Goal: Information Seeking & Learning: Learn about a topic

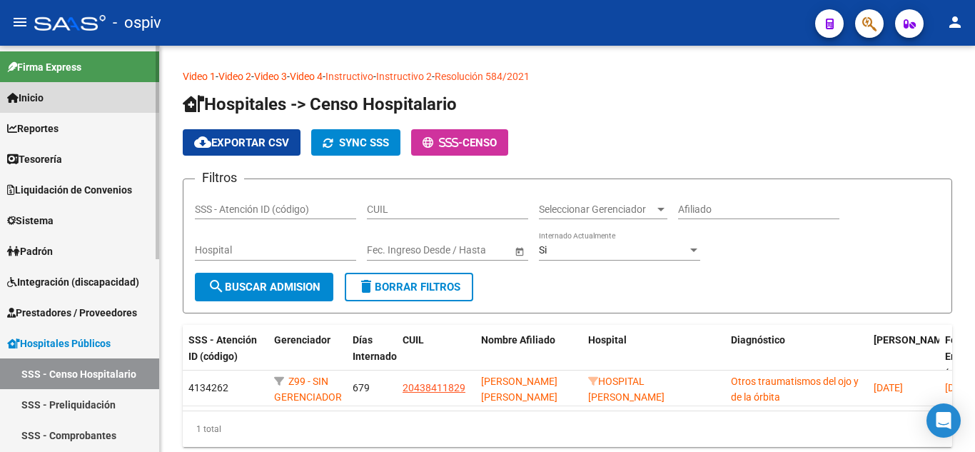
click at [67, 99] on link "Inicio" at bounding box center [79, 97] width 159 height 31
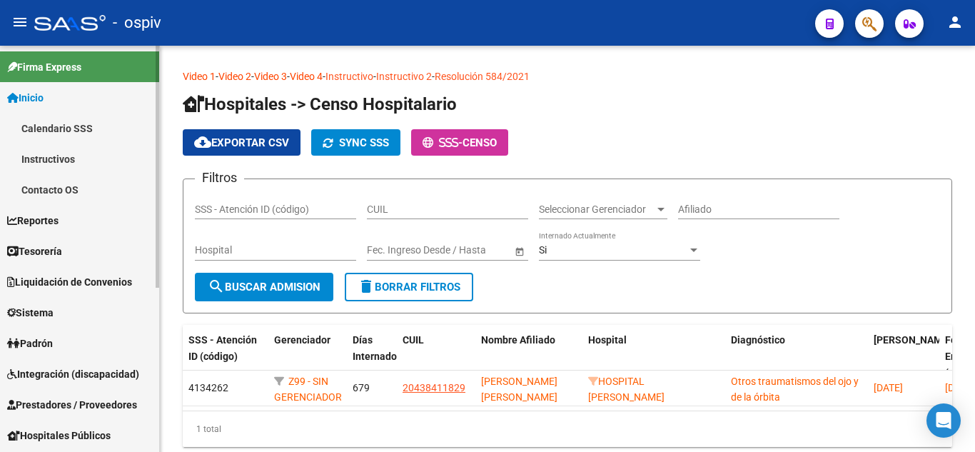
click at [70, 163] on link "Instructivos" at bounding box center [79, 158] width 159 height 31
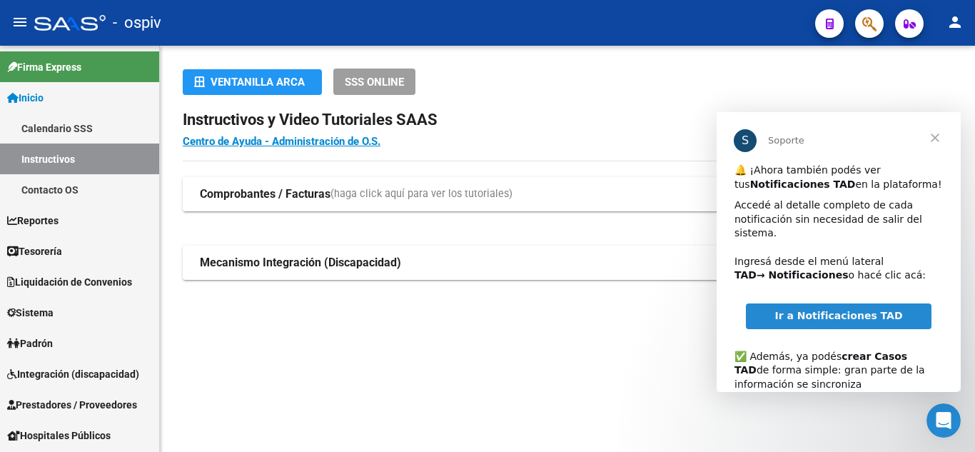
click at [307, 187] on strong "Comprobantes / Facturas" at bounding box center [265, 194] width 131 height 16
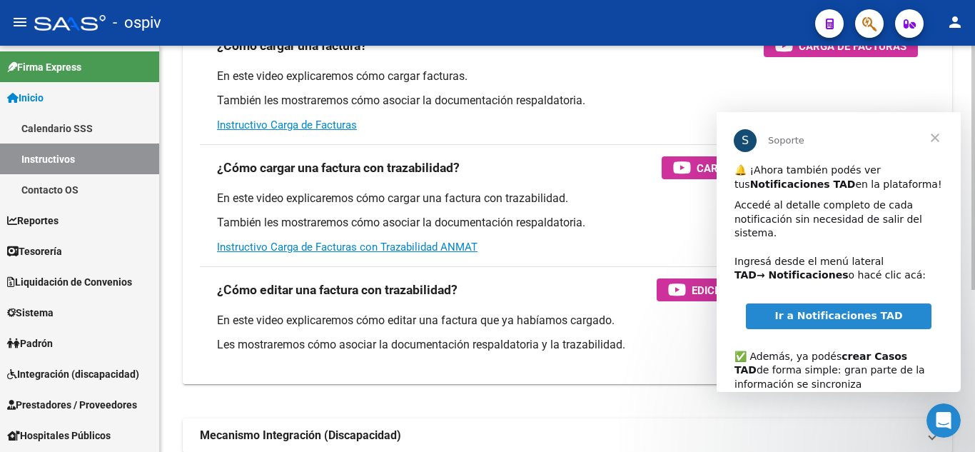
scroll to position [269, 0]
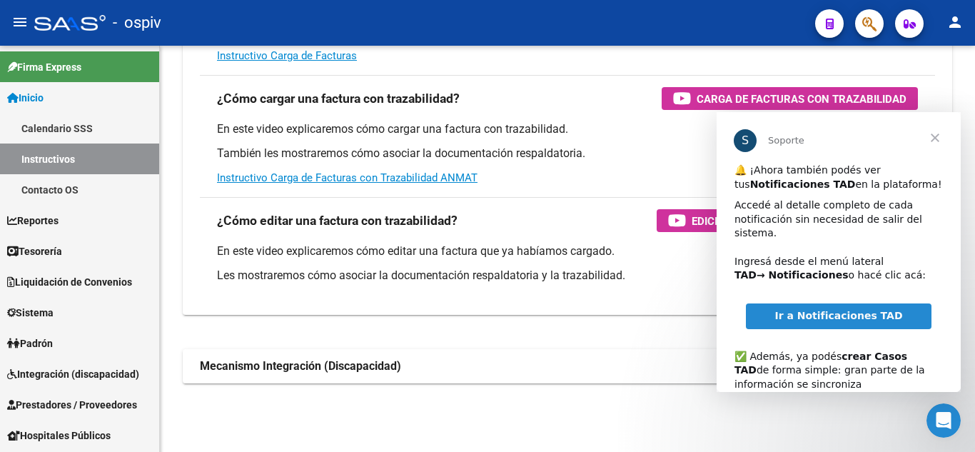
click at [936, 141] on span "Cerrar" at bounding box center [934, 137] width 51 height 51
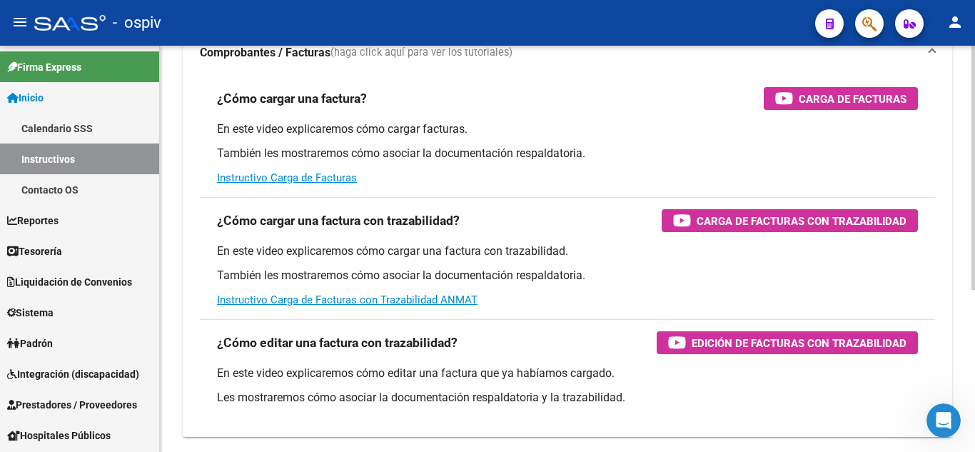
scroll to position [214, 0]
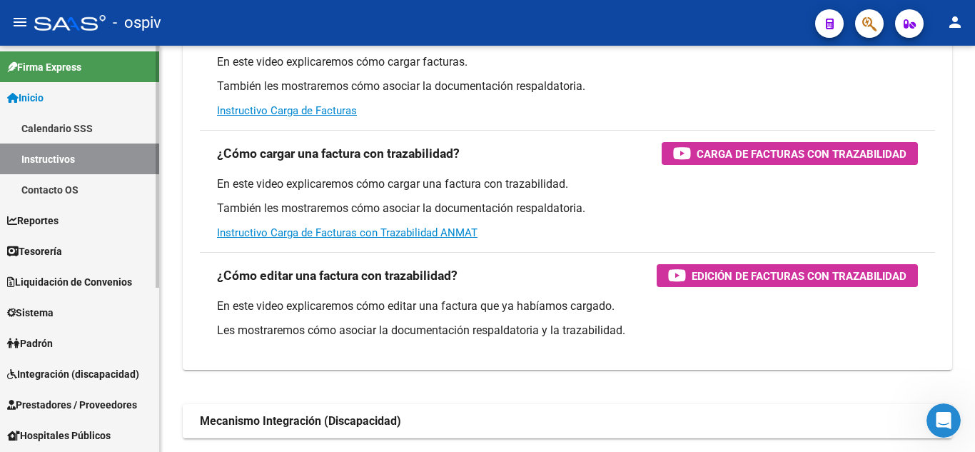
click at [84, 194] on link "Contacto OS" at bounding box center [79, 189] width 159 height 31
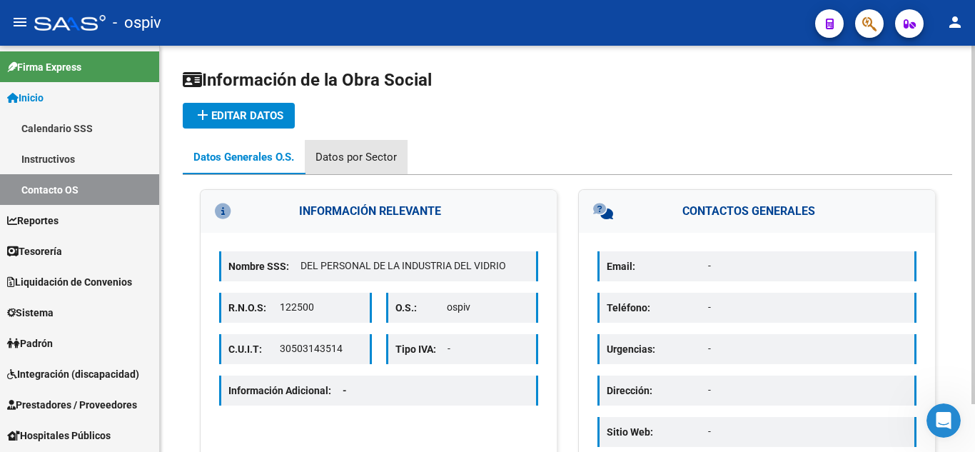
click at [364, 161] on div "Datos por Sector" at bounding box center [355, 157] width 81 height 16
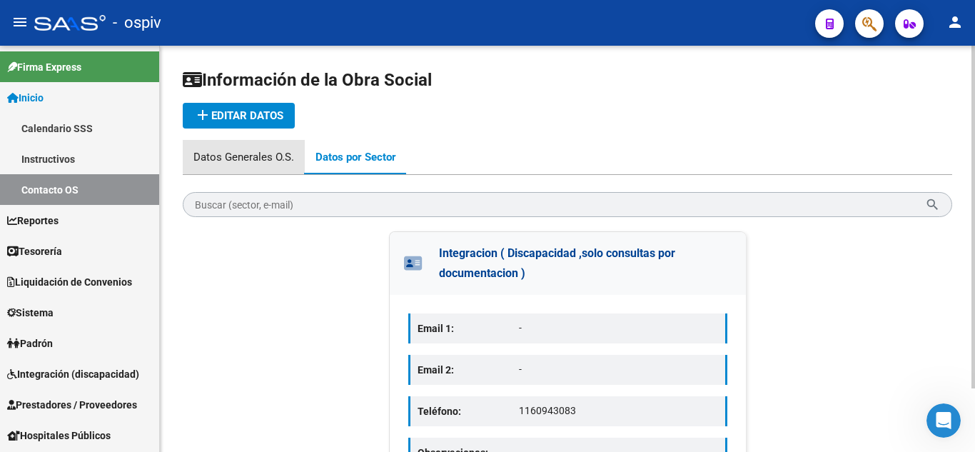
click at [253, 156] on div "Datos Generales O.S." at bounding box center [243, 157] width 101 height 16
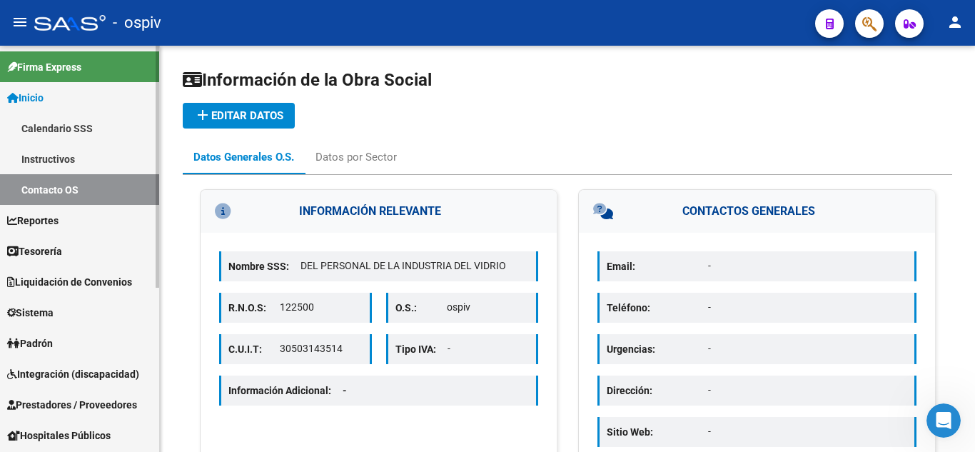
click at [71, 103] on link "Inicio" at bounding box center [79, 97] width 159 height 31
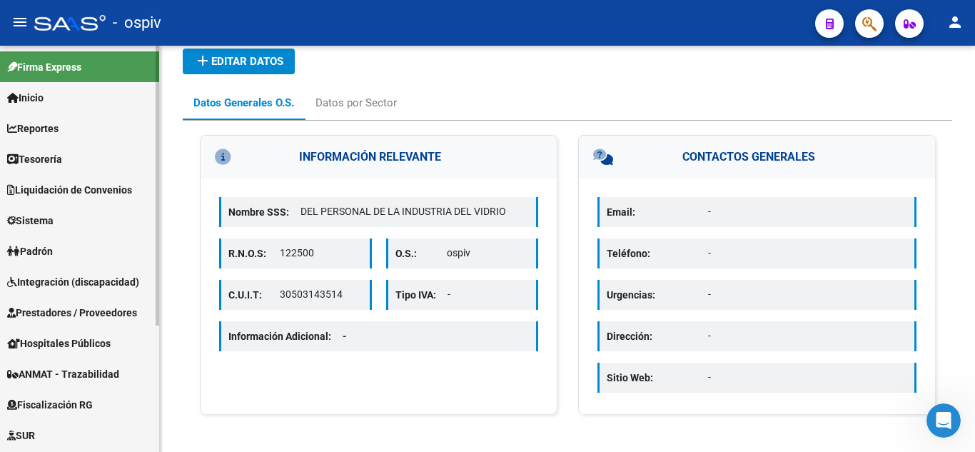
scroll to position [143, 0]
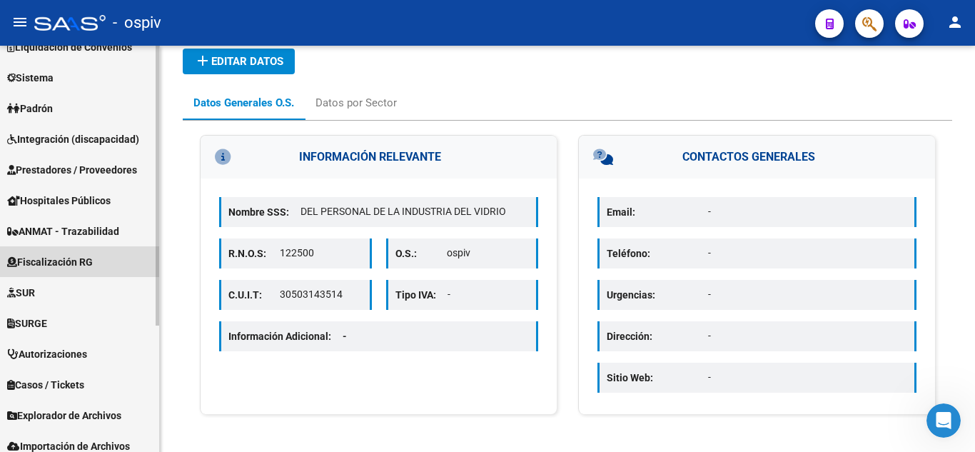
click at [101, 270] on link "Fiscalización RG" at bounding box center [79, 261] width 159 height 31
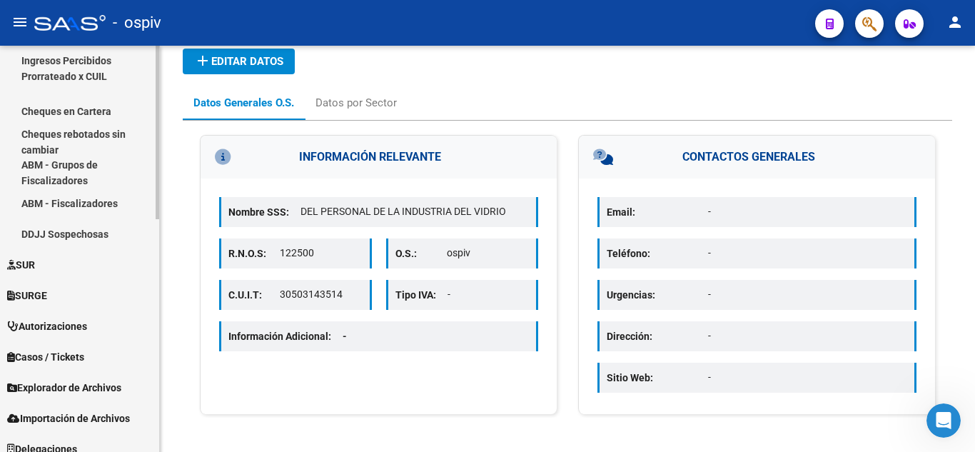
scroll to position [544, 0]
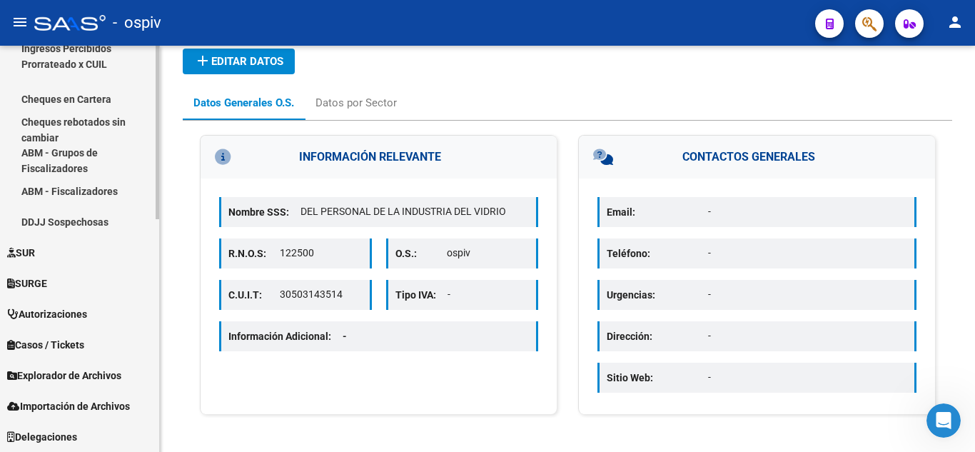
click at [87, 306] on span "Autorizaciones" at bounding box center [47, 314] width 80 height 16
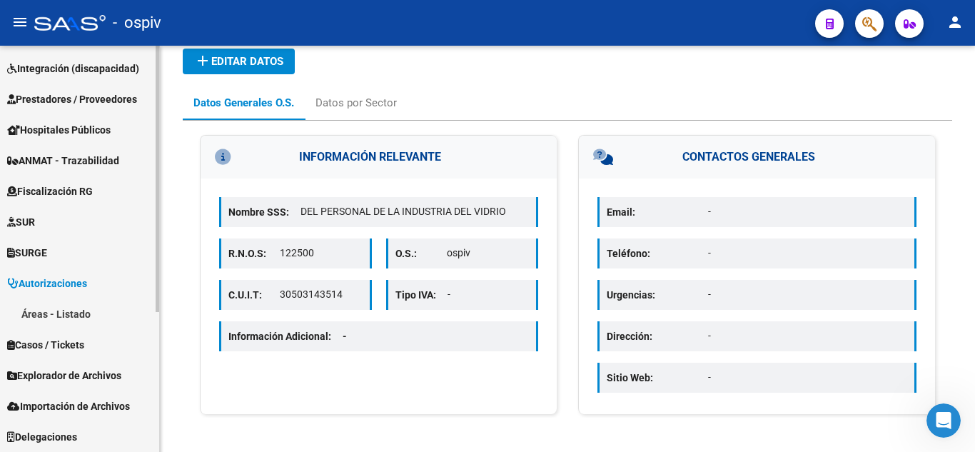
scroll to position [213, 0]
click at [108, 287] on link "Autorizaciones" at bounding box center [79, 283] width 159 height 31
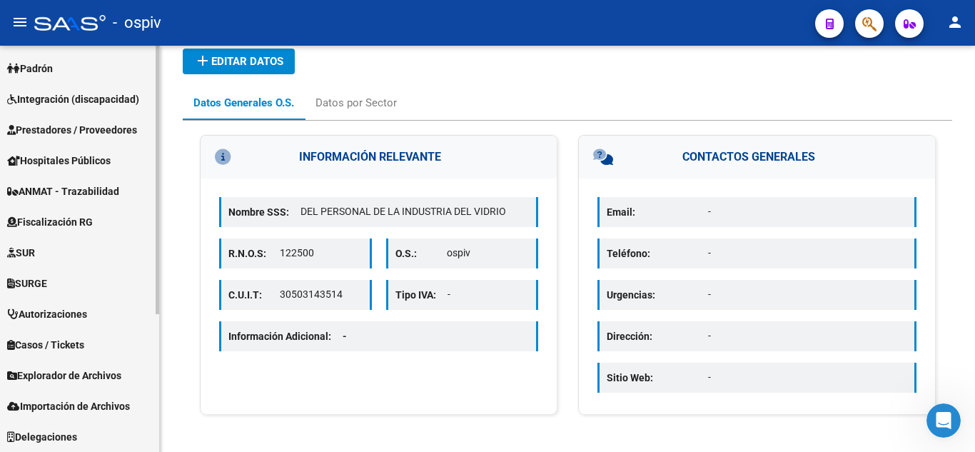
scroll to position [183, 0]
click at [105, 303] on link "Autorizaciones" at bounding box center [79, 313] width 159 height 31
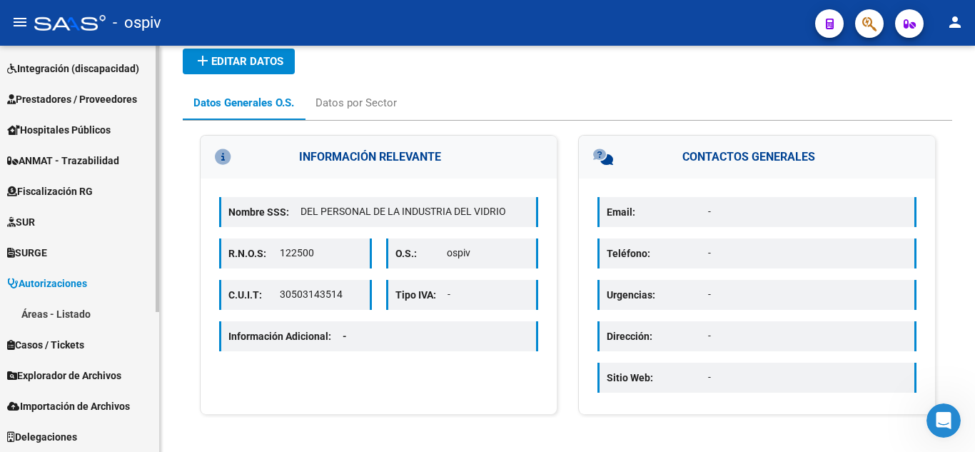
click at [101, 308] on link "Áreas - Listado" at bounding box center [79, 313] width 159 height 31
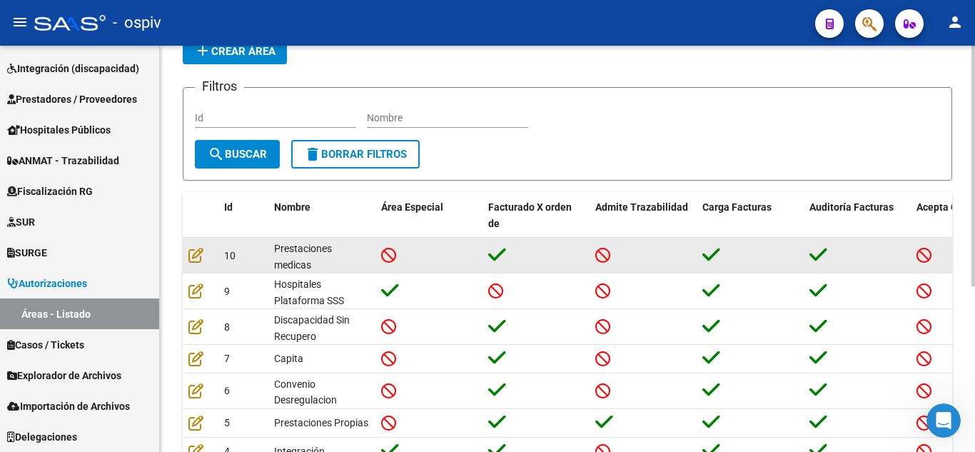
scroll to position [143, 0]
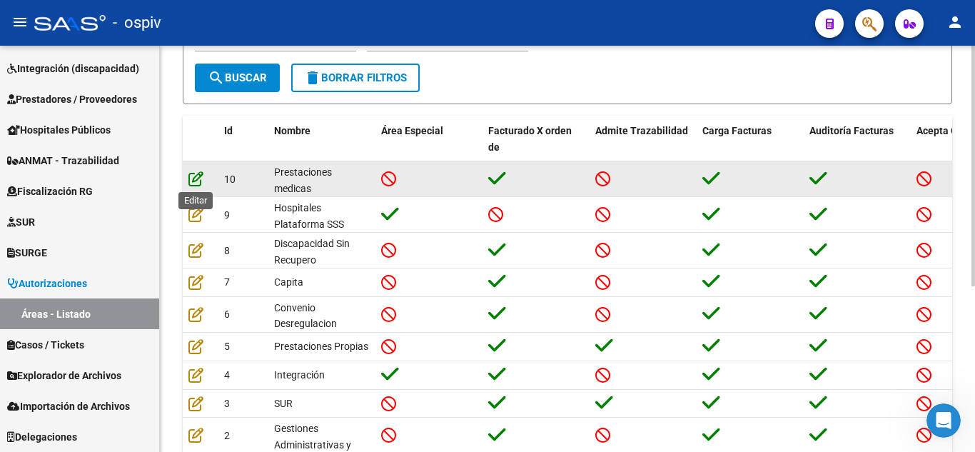
click at [199, 176] on icon at bounding box center [195, 179] width 15 height 16
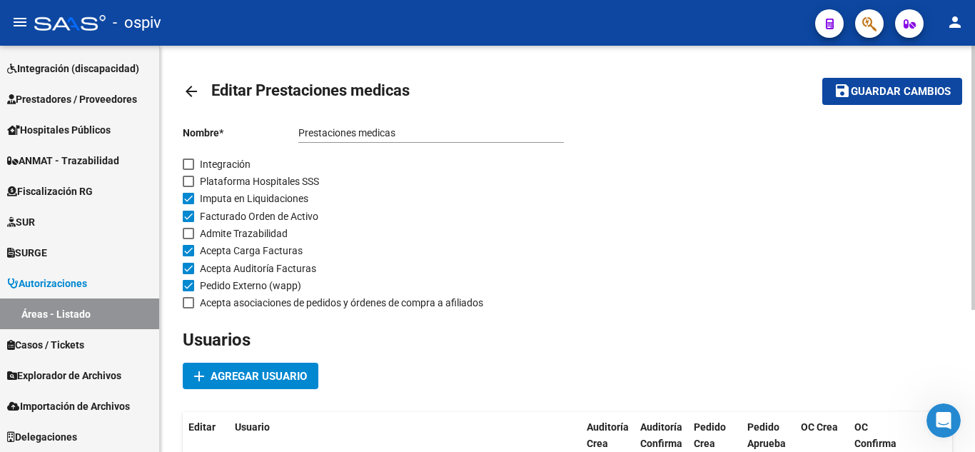
click at [193, 81] on link "arrow_back" at bounding box center [197, 91] width 29 height 34
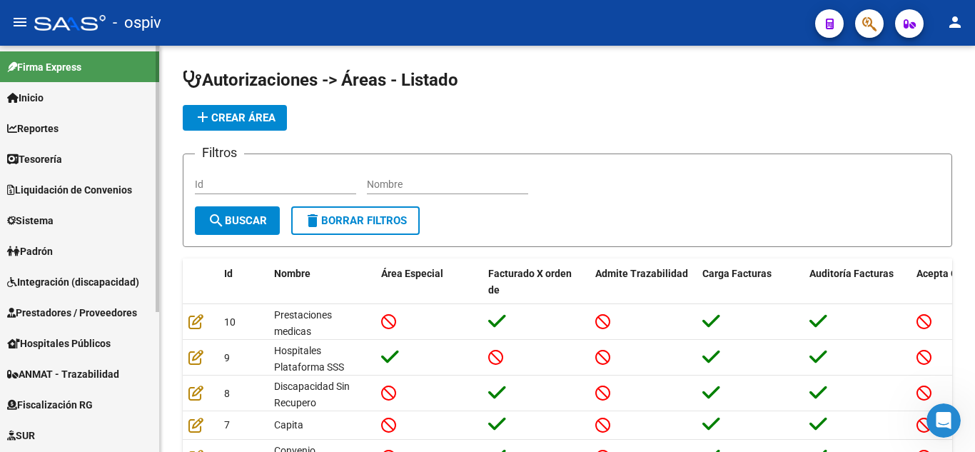
click at [85, 96] on link "Inicio" at bounding box center [79, 97] width 159 height 31
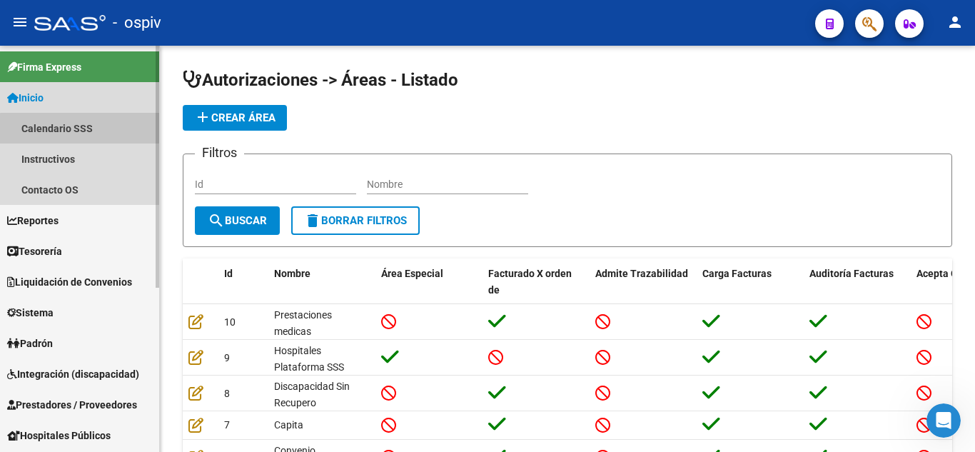
click at [97, 130] on link "Calendario SSS" at bounding box center [79, 128] width 159 height 31
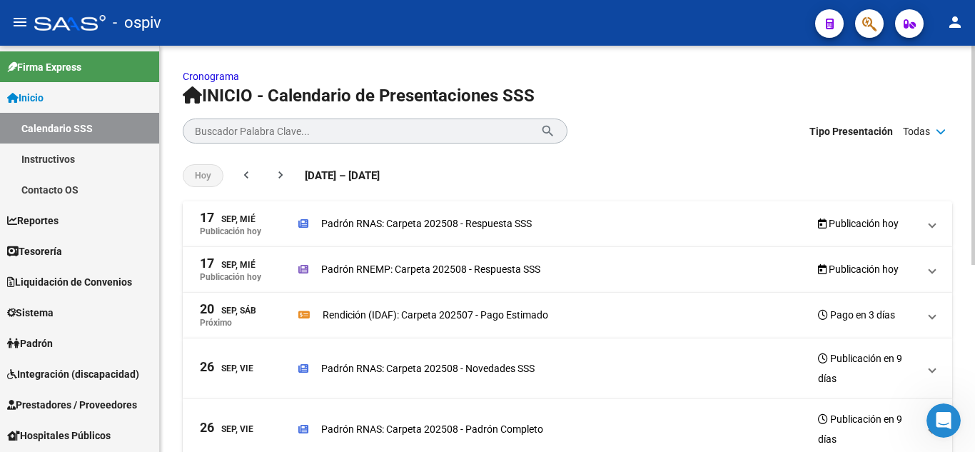
click at [934, 226] on span at bounding box center [932, 224] width 6 height 16
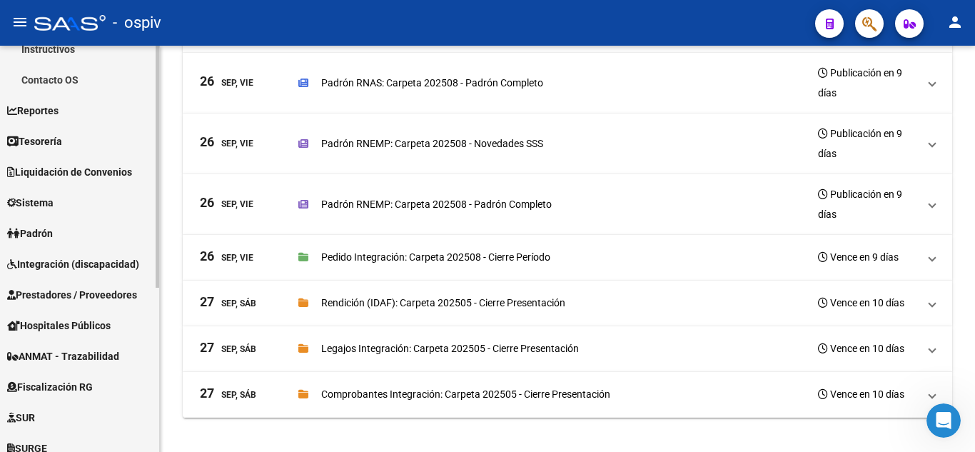
scroll to position [214, 0]
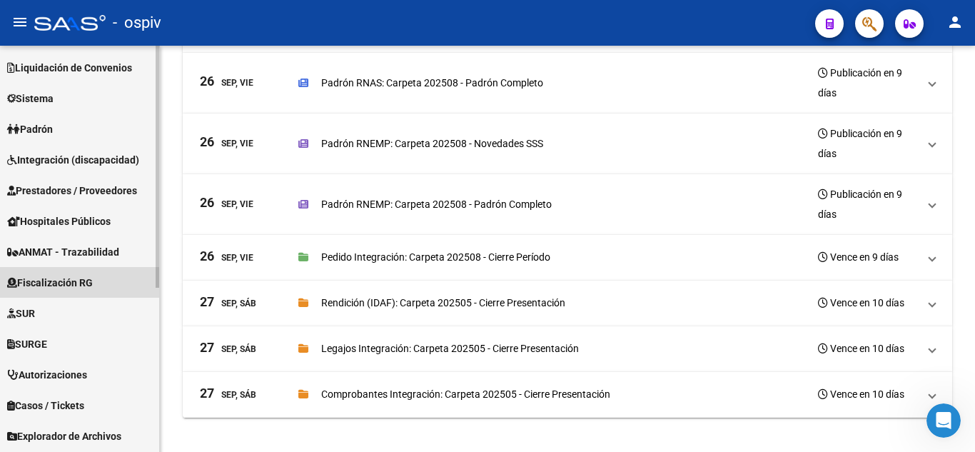
click at [93, 289] on span "Fiscalización RG" at bounding box center [50, 283] width 86 height 16
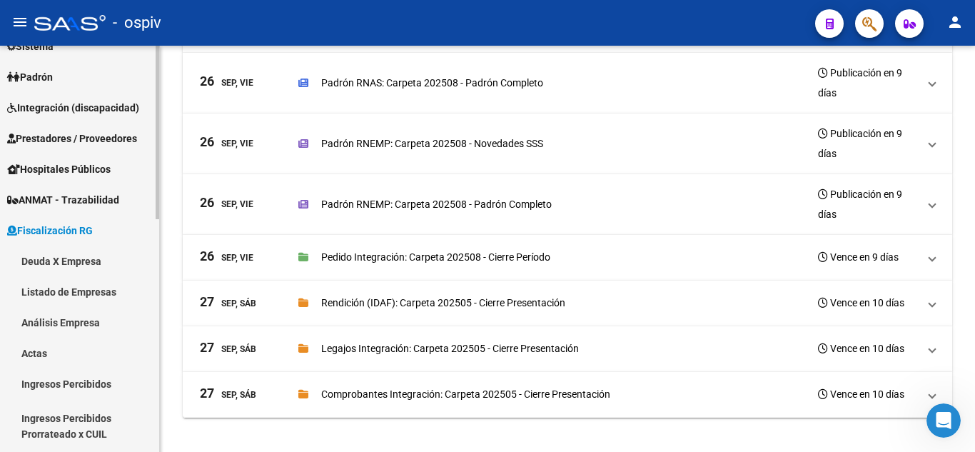
scroll to position [193, 0]
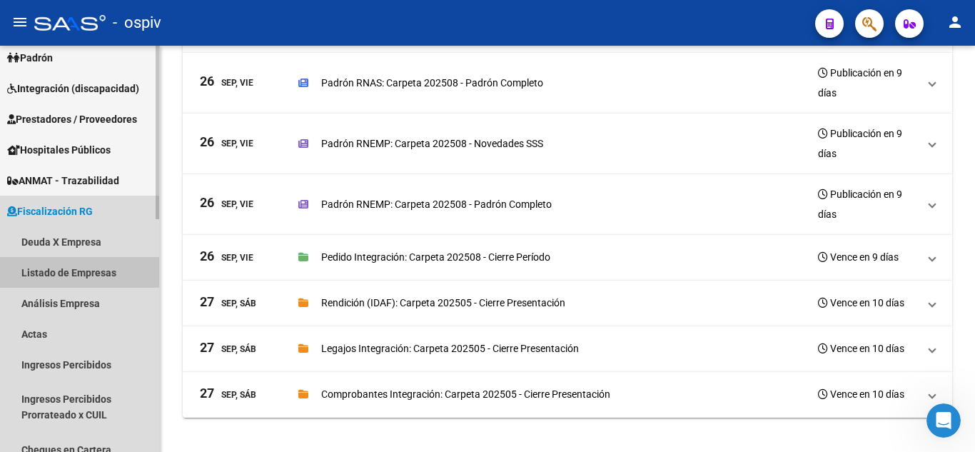
click at [103, 278] on link "Listado de Empresas" at bounding box center [79, 272] width 159 height 31
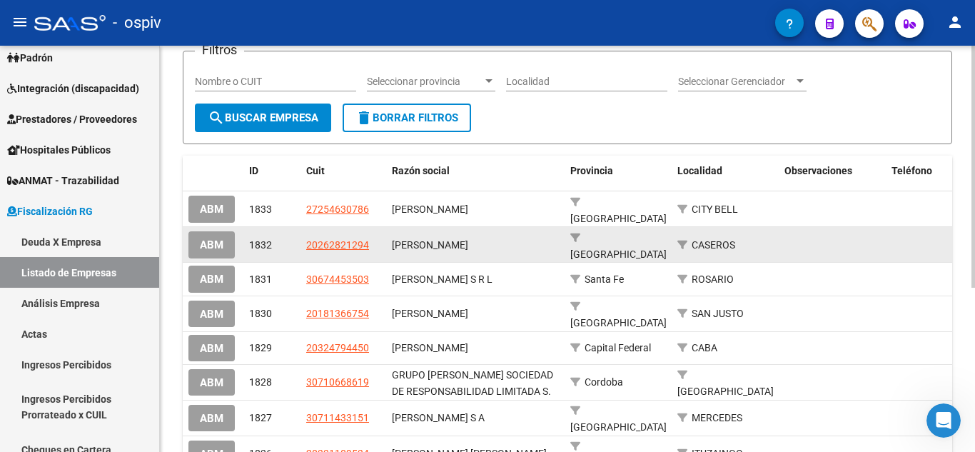
scroll to position [143, 0]
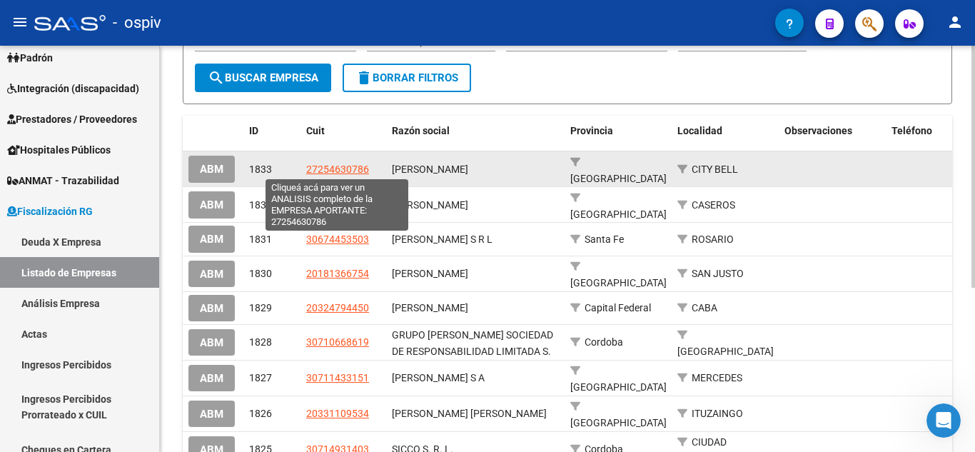
click at [351, 168] on span "27254630786" at bounding box center [337, 168] width 63 height 11
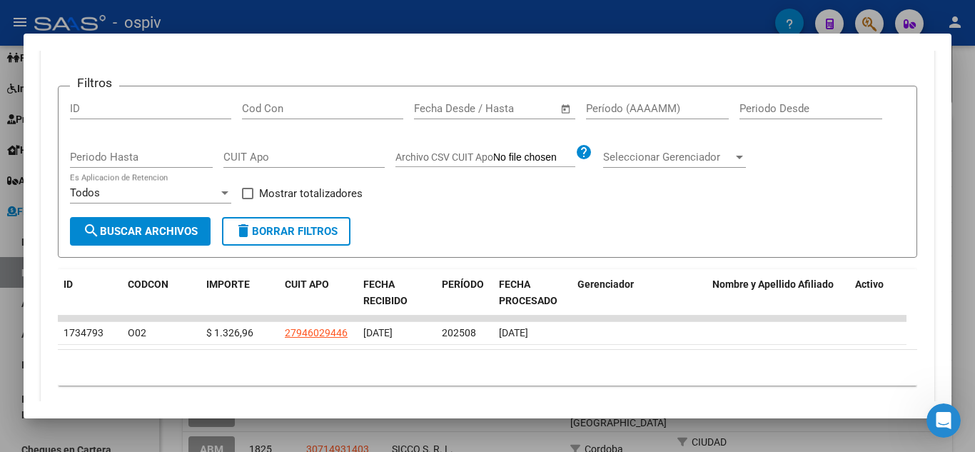
scroll to position [335, 0]
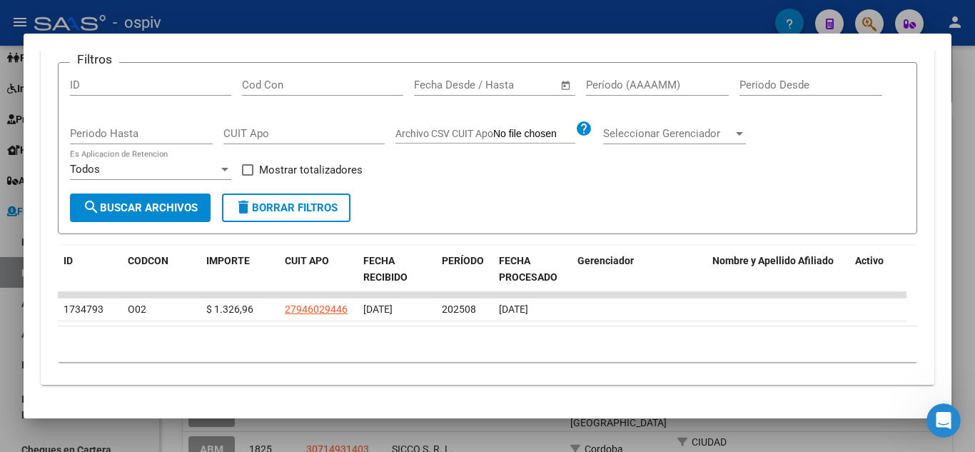
click at [187, 21] on div at bounding box center [487, 226] width 975 height 452
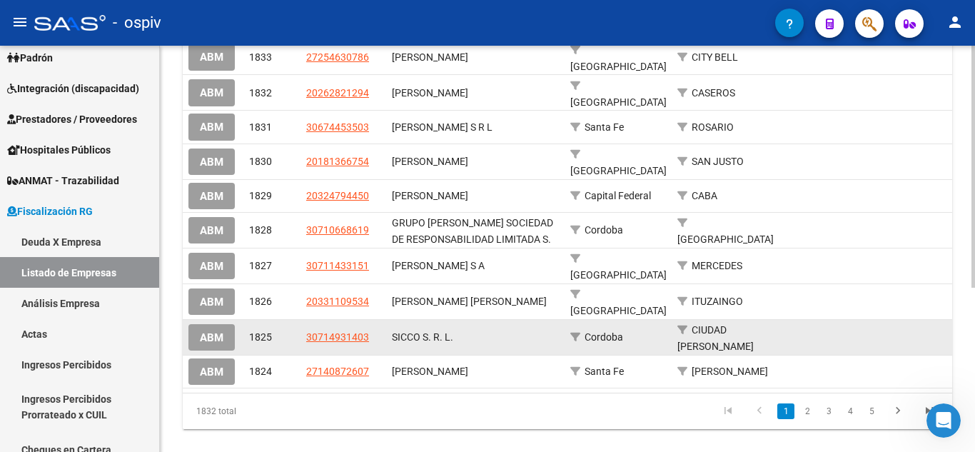
scroll to position [275, 0]
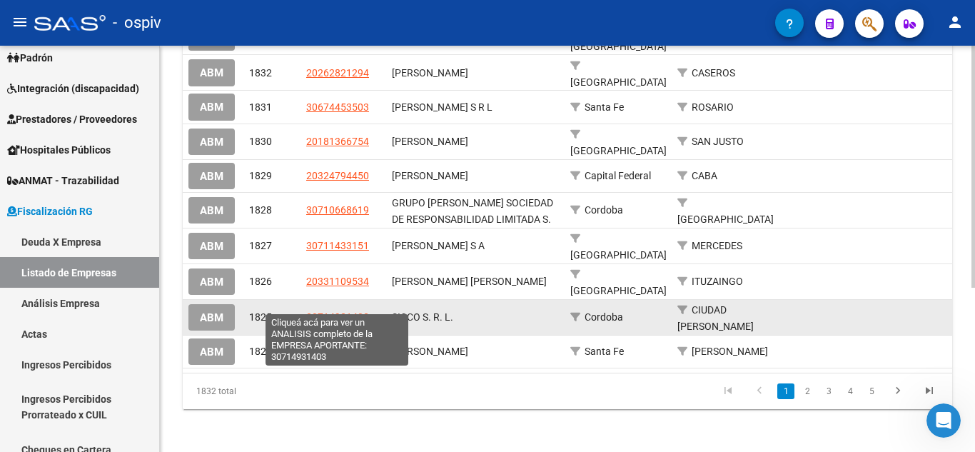
click at [359, 311] on span "30714931403" at bounding box center [337, 316] width 63 height 11
type textarea "30714931403"
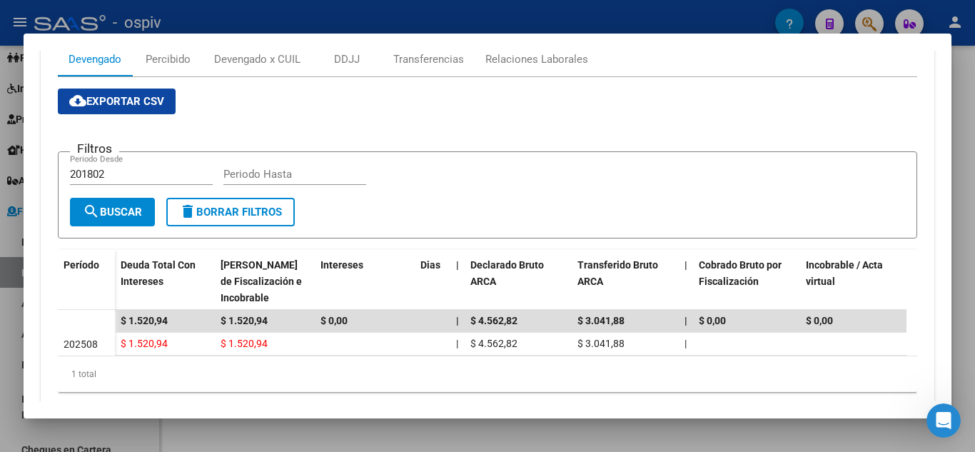
scroll to position [286, 0]
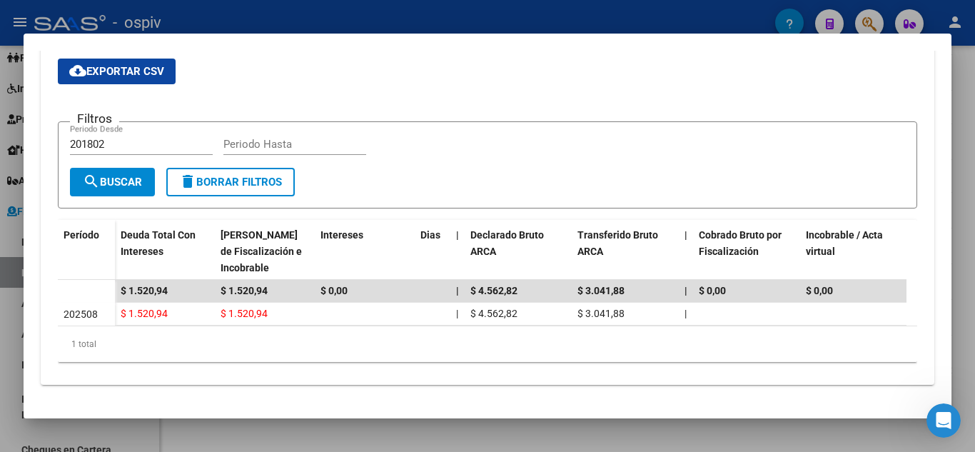
click at [257, 0] on div at bounding box center [487, 226] width 975 height 452
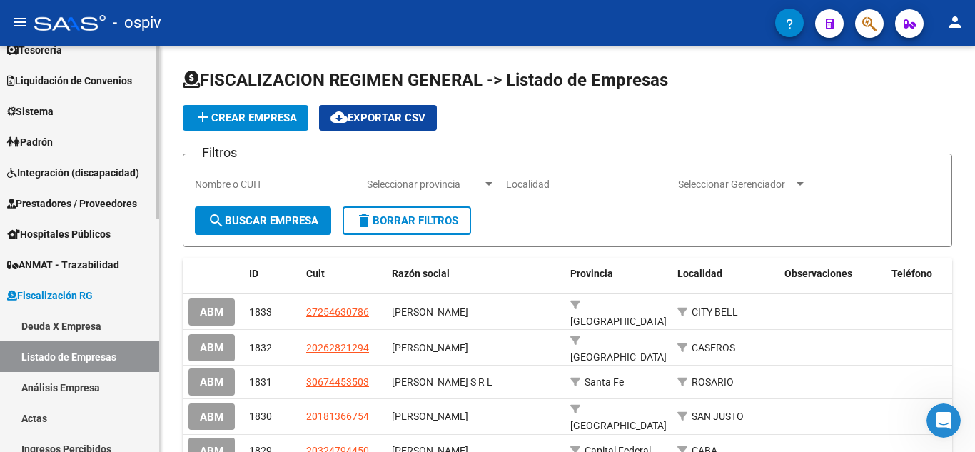
scroll to position [0, 0]
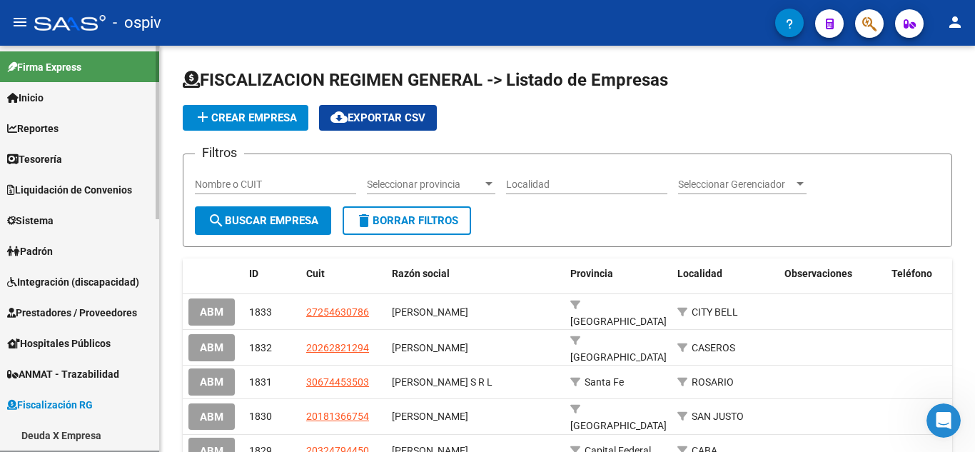
click at [77, 101] on link "Inicio" at bounding box center [79, 97] width 159 height 31
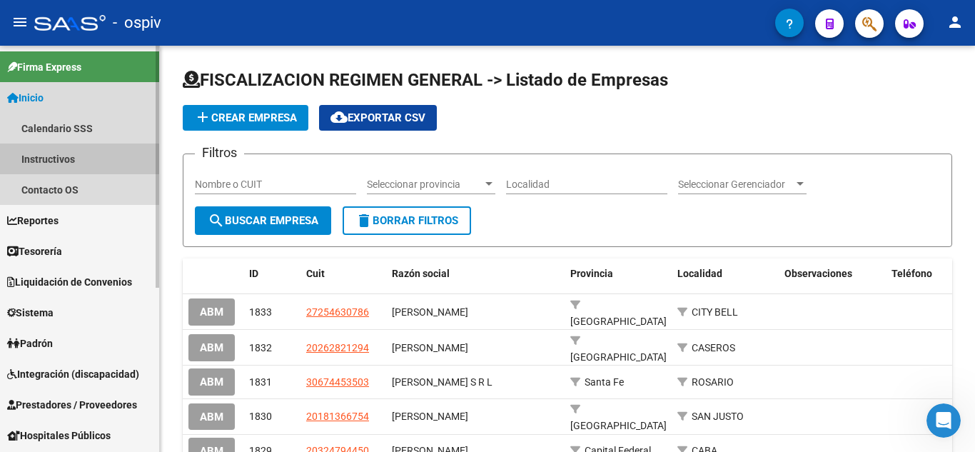
click at [46, 165] on link "Instructivos" at bounding box center [79, 158] width 159 height 31
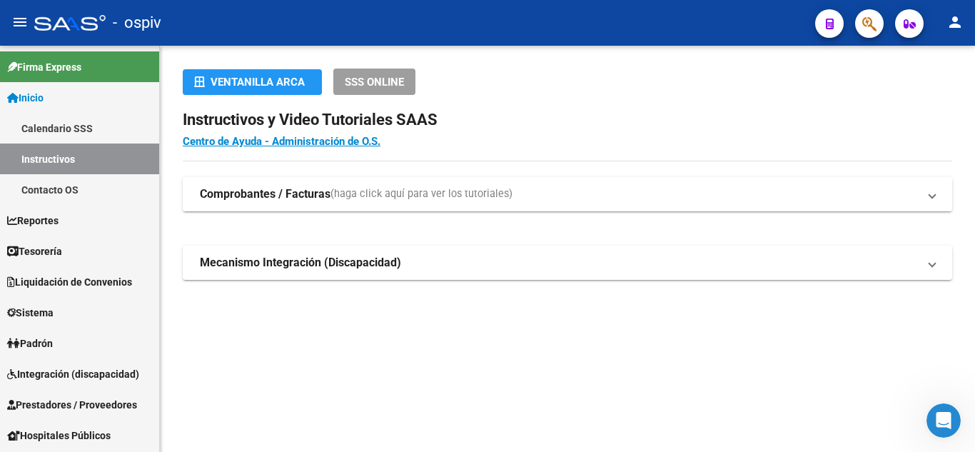
click at [468, 185] on mat-expansion-panel-header "Comprobantes / Facturas (haga click aquí para ver los tutoriales)" at bounding box center [567, 194] width 769 height 34
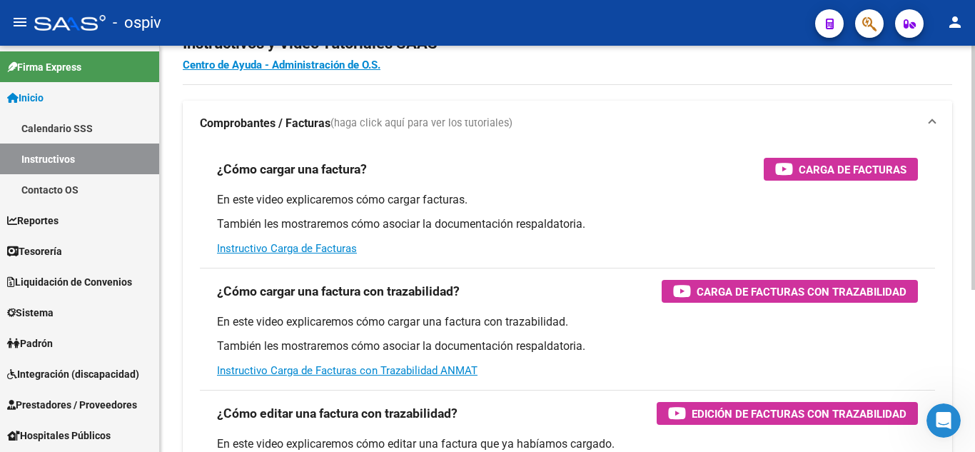
scroll to position [143, 0]
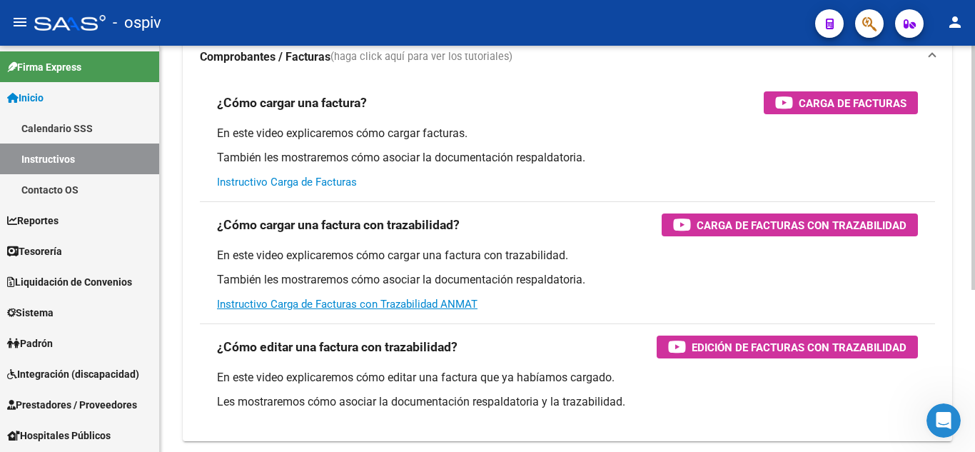
click at [341, 183] on link "Instructivo Carga de Facturas" at bounding box center [287, 182] width 140 height 13
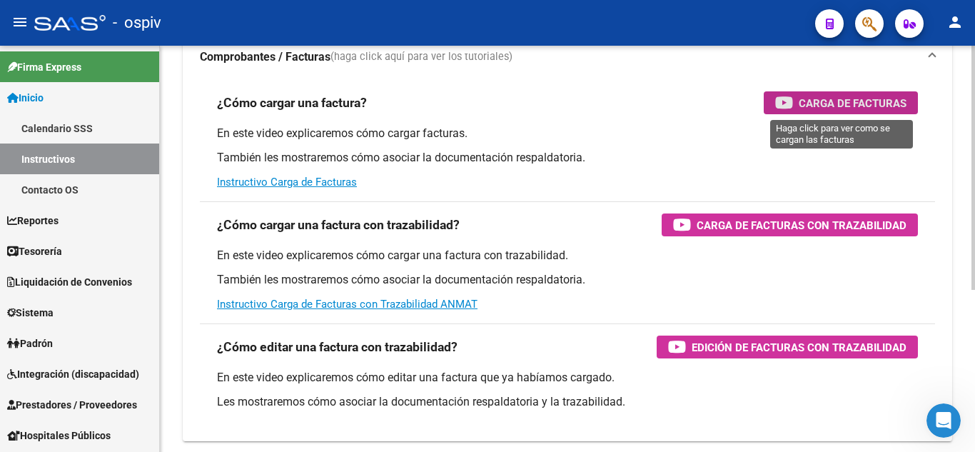
click at [877, 106] on span "Carga de Facturas" at bounding box center [853, 103] width 108 height 18
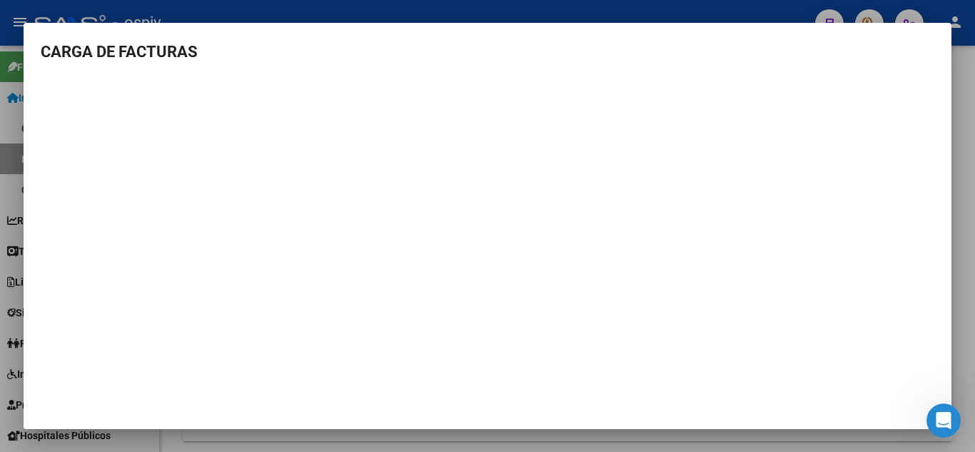
click at [468, 46] on h3 "CARGA DE FACTURAS" at bounding box center [488, 52] width 894 height 24
click at [471, 15] on div at bounding box center [487, 226] width 975 height 452
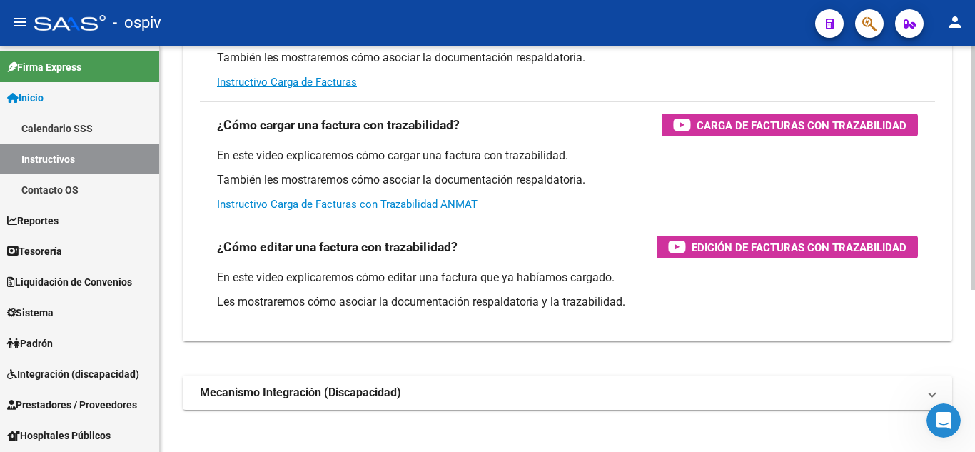
scroll to position [269, 0]
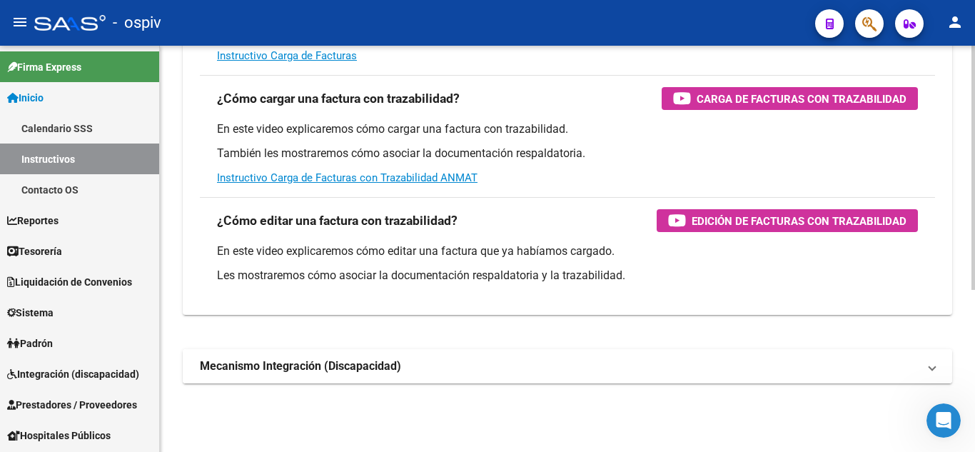
click at [919, 368] on span "Mecanismo Integración (Discapacidad)" at bounding box center [564, 366] width 729 height 16
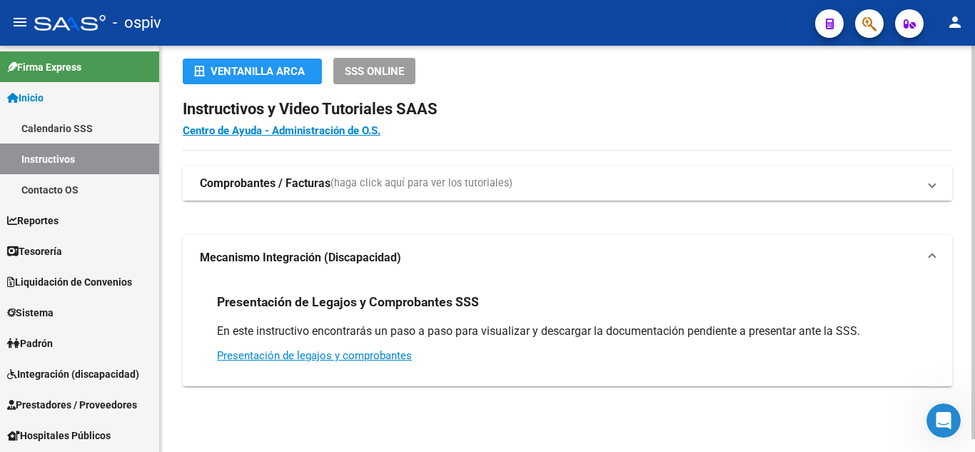
scroll to position [14, 0]
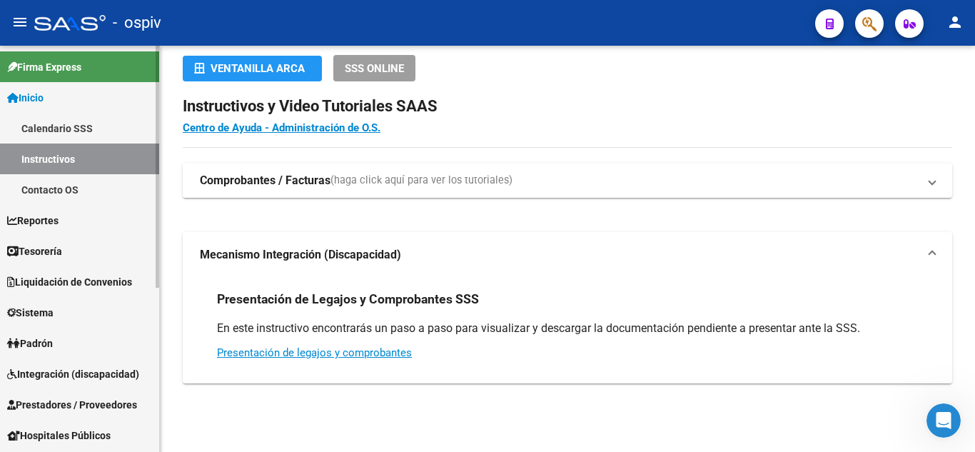
click at [76, 105] on link "Inicio" at bounding box center [79, 97] width 159 height 31
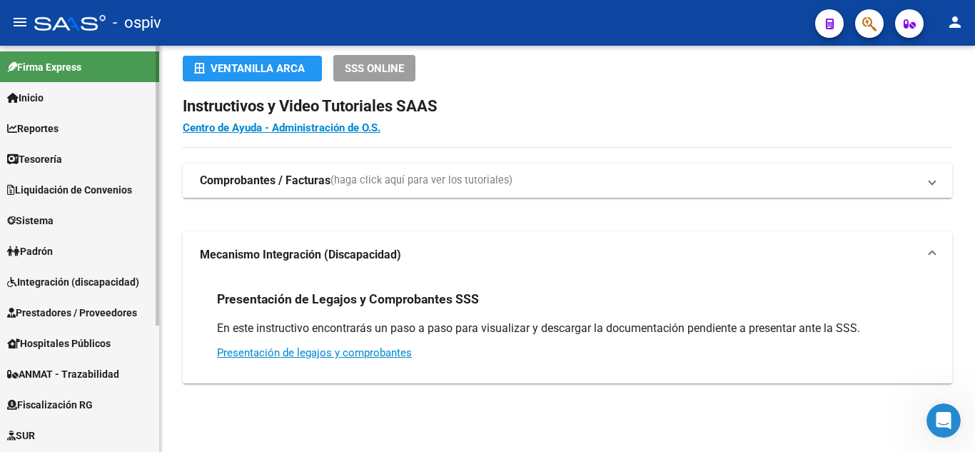
click at [52, 231] on link "Sistema" at bounding box center [79, 220] width 159 height 31
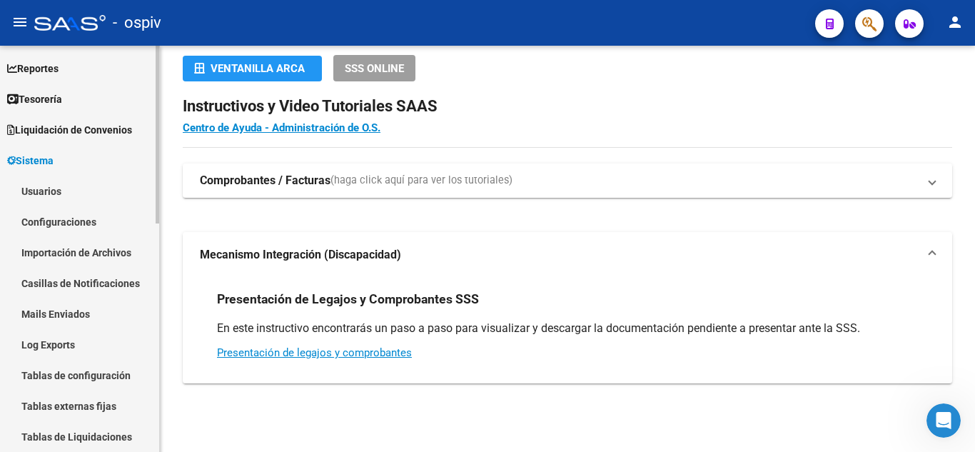
scroll to position [143, 0]
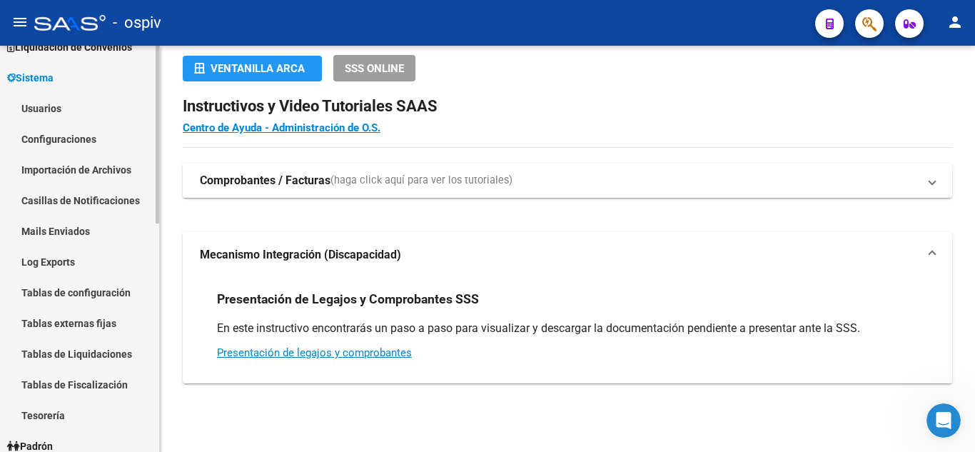
click at [108, 348] on link "Tablas de Liquidaciones" at bounding box center [79, 353] width 159 height 31
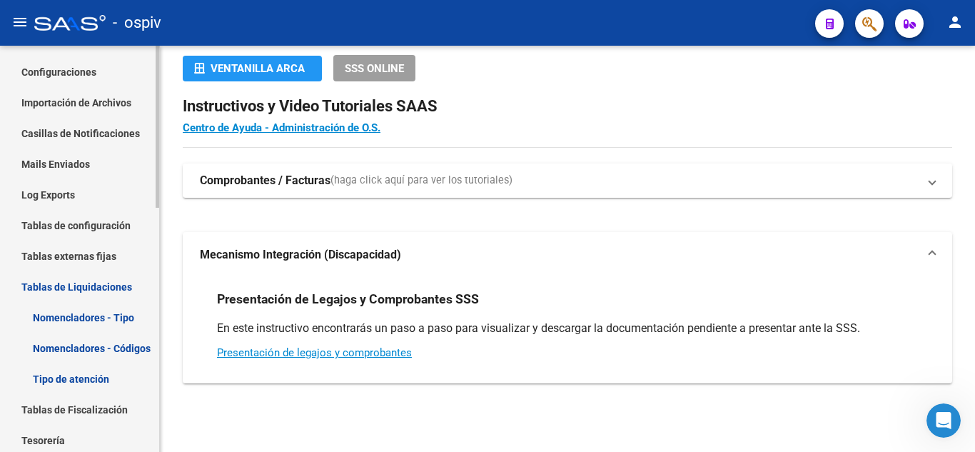
scroll to position [286, 0]
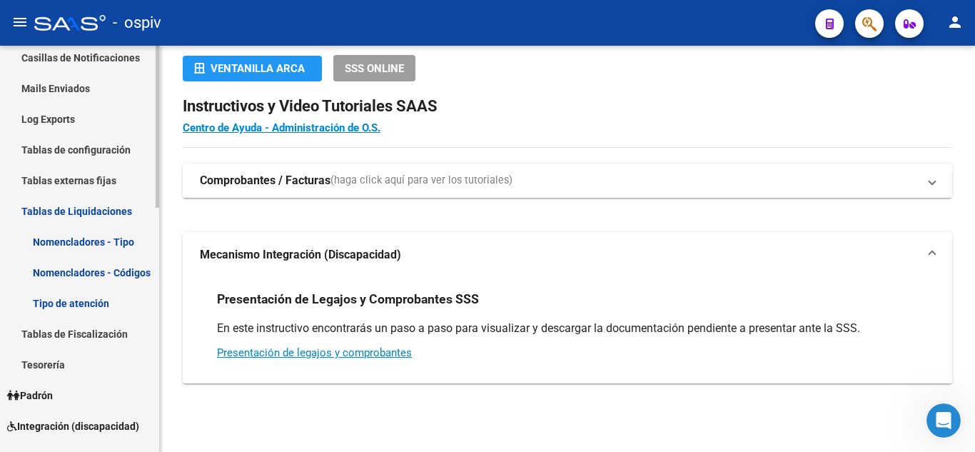
click at [102, 273] on link "Nomencladores - Códigos" at bounding box center [79, 272] width 159 height 31
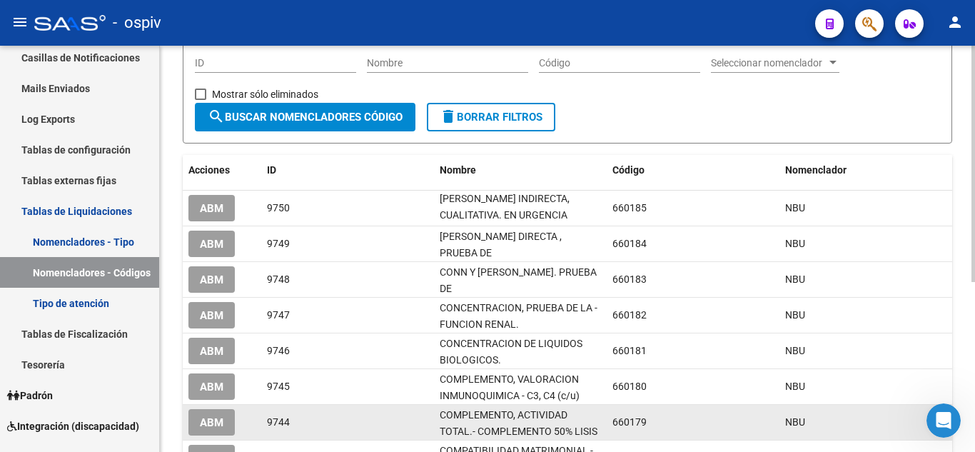
scroll to position [71, 0]
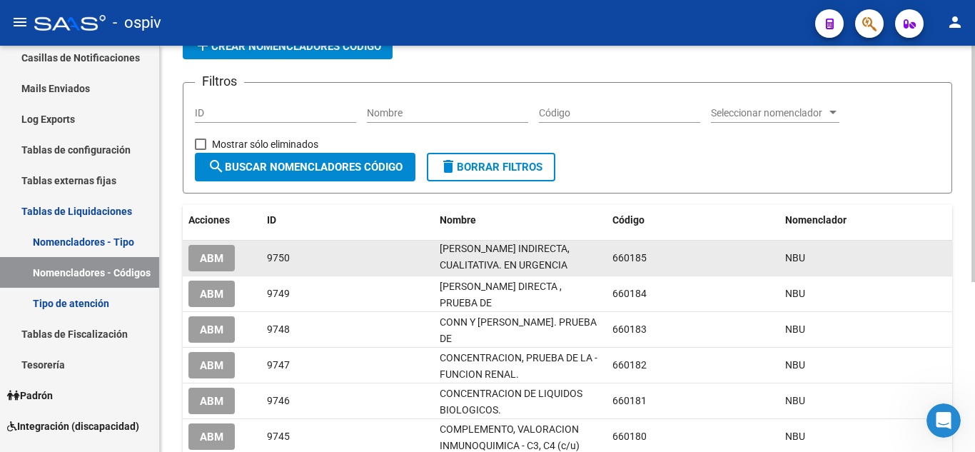
click at [202, 258] on span "ABM" at bounding box center [212, 258] width 24 height 13
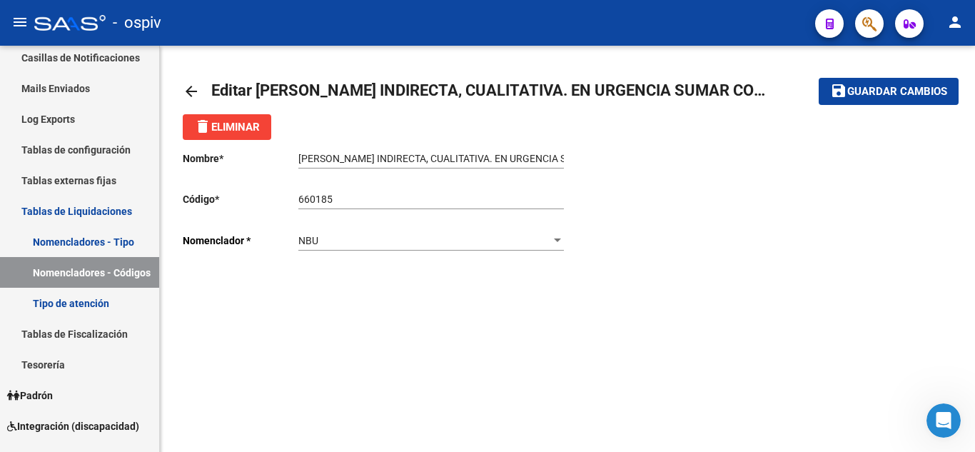
click at [193, 94] on mat-icon "arrow_back" at bounding box center [191, 91] width 17 height 17
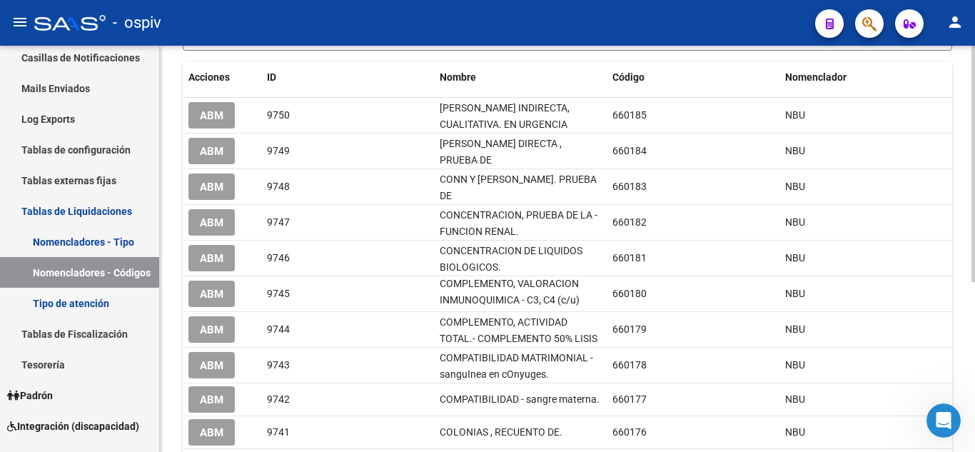
scroll to position [293, 0]
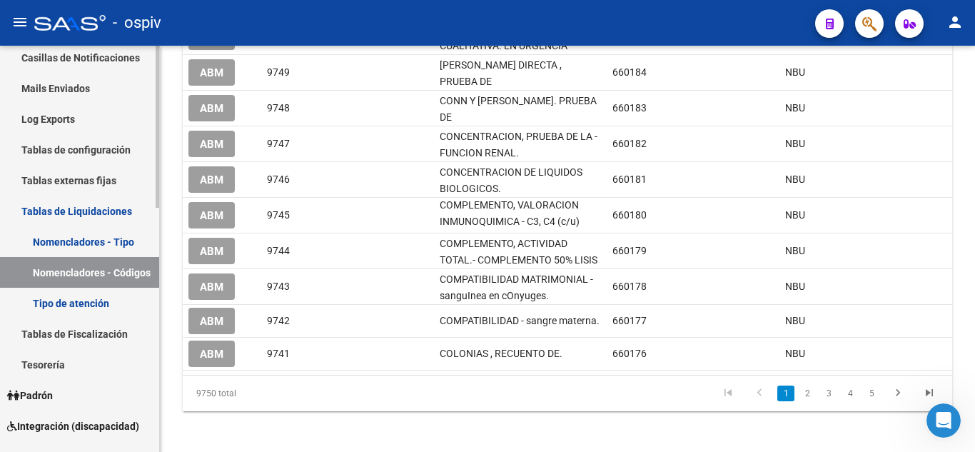
click at [94, 235] on link "Nomencladores - Tipo" at bounding box center [79, 241] width 159 height 31
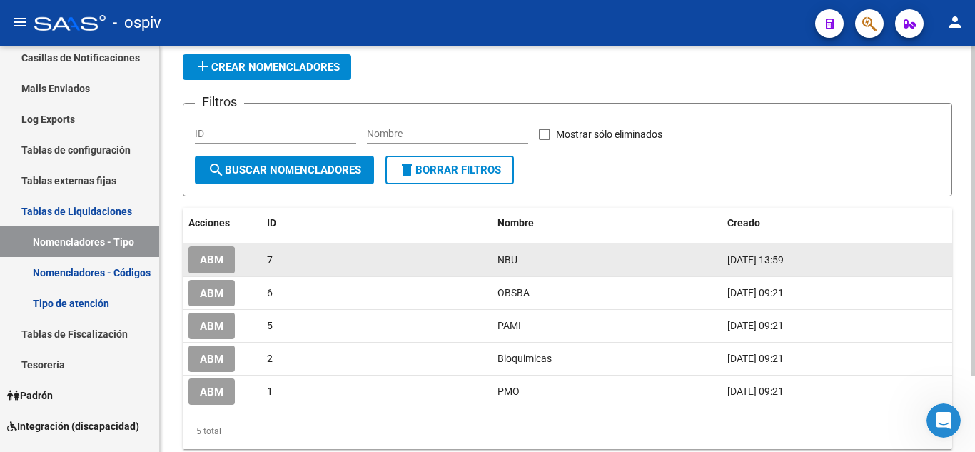
scroll to position [94, 0]
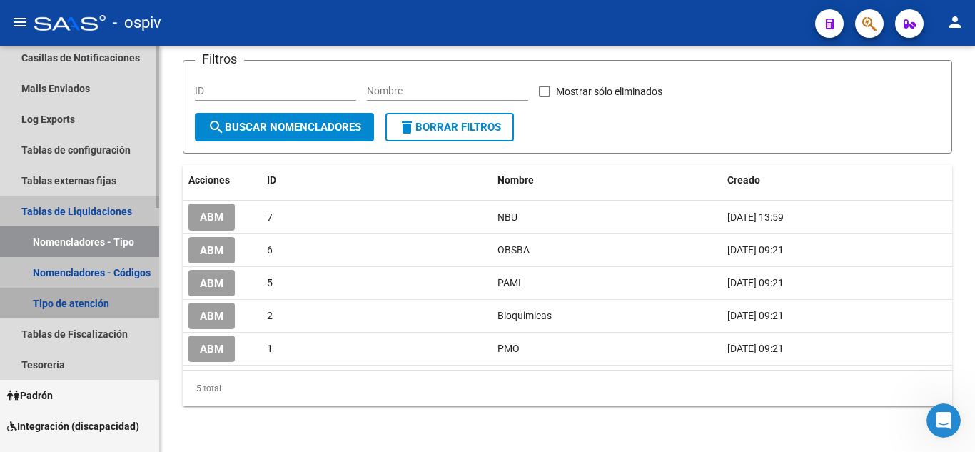
click at [125, 313] on link "Tipo de atención" at bounding box center [79, 303] width 159 height 31
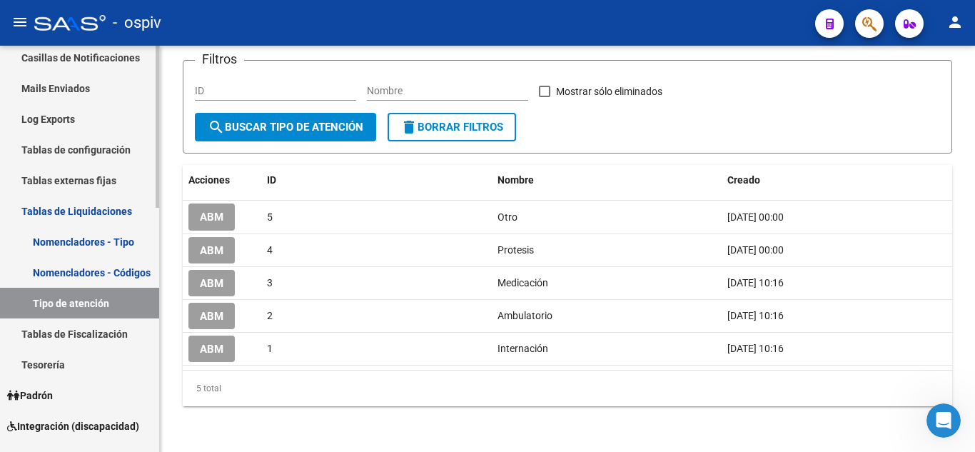
scroll to position [357, 0]
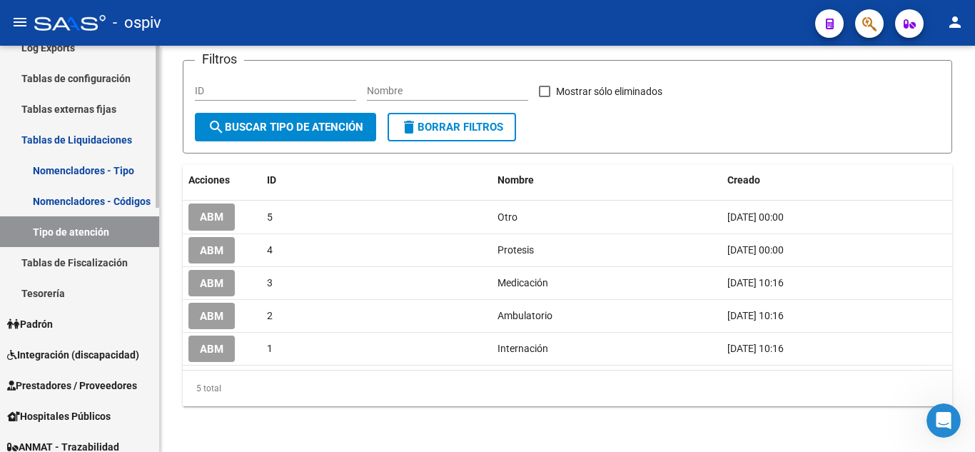
click at [106, 261] on link "Tablas de Fiscalización" at bounding box center [79, 262] width 159 height 31
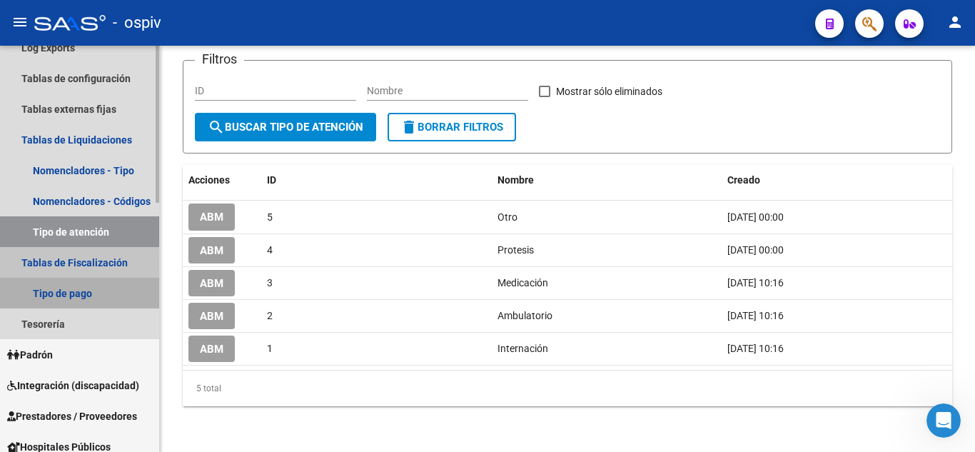
click at [98, 294] on link "Tipo de pago" at bounding box center [79, 293] width 159 height 31
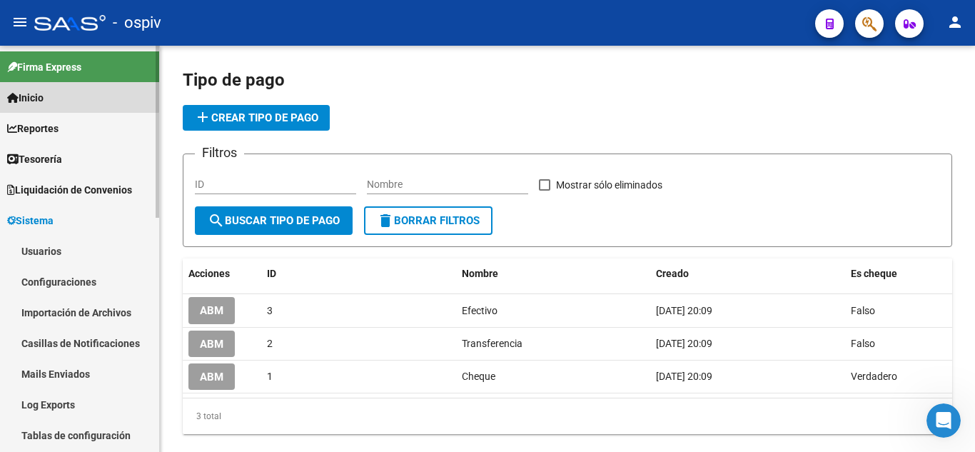
click at [44, 94] on span "Inicio" at bounding box center [25, 98] width 36 height 16
